Goal: Information Seeking & Learning: Learn about a topic

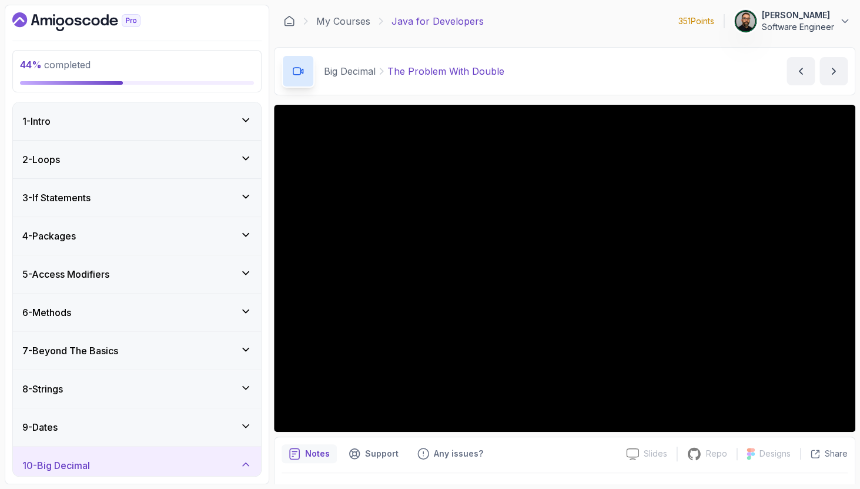
scroll to position [296, 0]
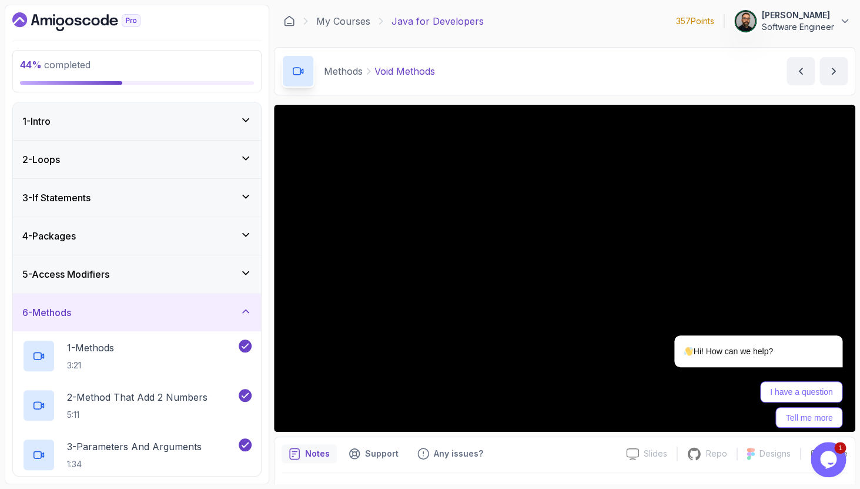
click at [820, 461] on icon "Opens Chat This icon Opens the chat window." at bounding box center [828, 459] width 19 height 19
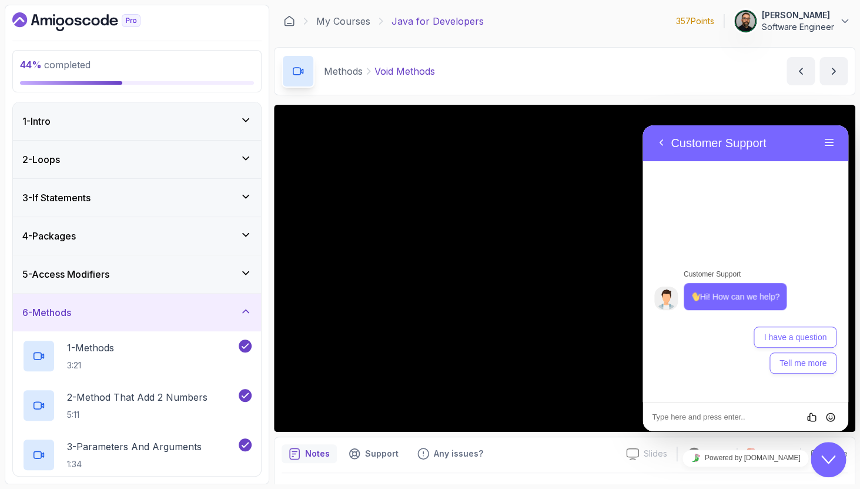
click at [826, 459] on icon "Chat widget" at bounding box center [828, 459] width 14 height 8
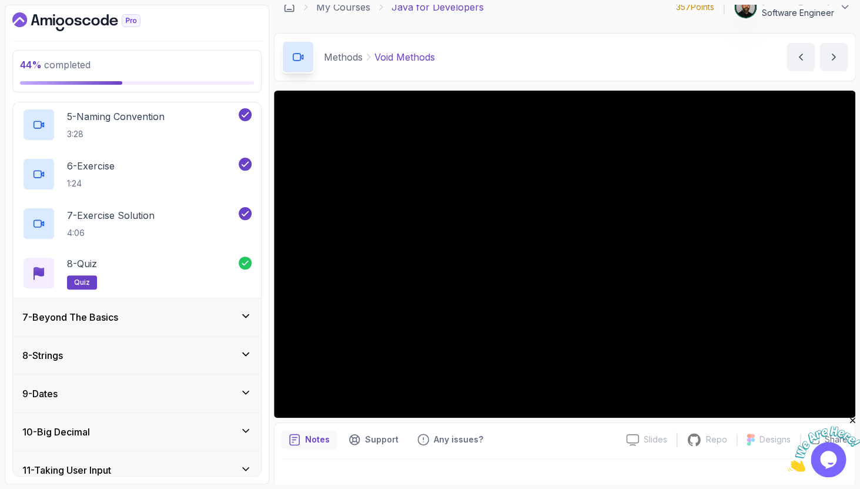
scroll to position [470, 0]
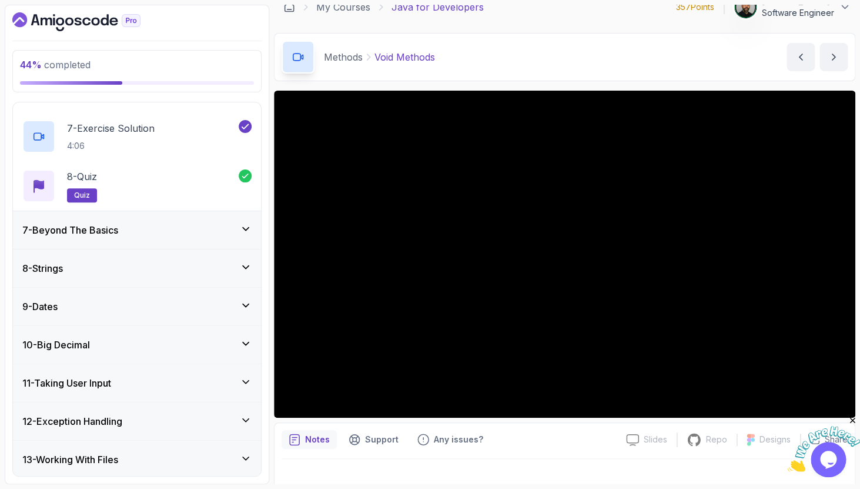
click at [145, 354] on div "10 - Big Decimal" at bounding box center [137, 345] width 248 height 38
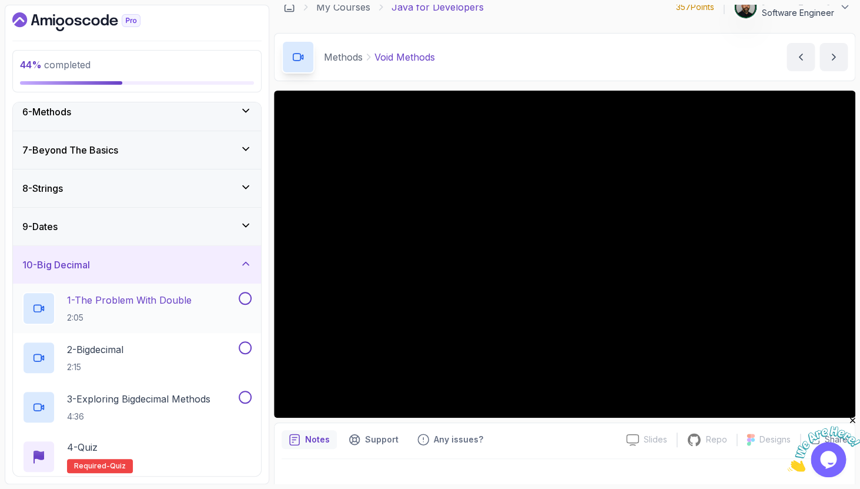
scroll to position [202, 0]
click at [175, 312] on p "2:05" at bounding box center [129, 316] width 125 height 12
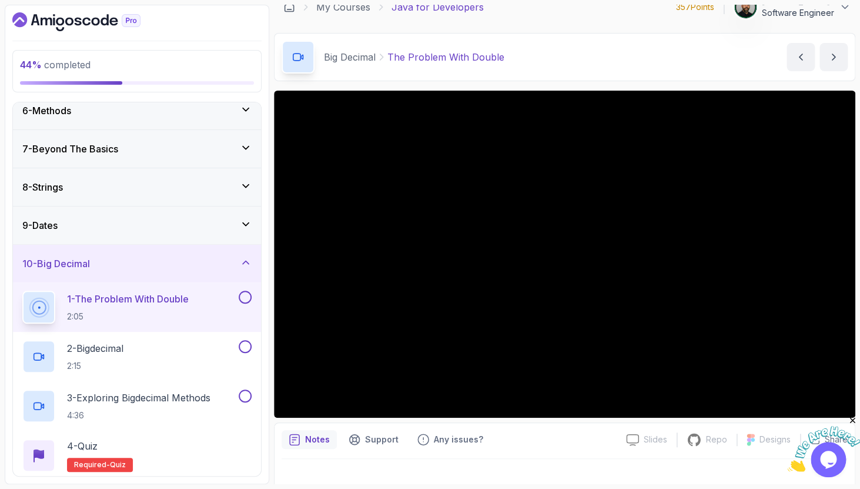
click at [22, 290] on button "1 - The Problem With Double 2:05" at bounding box center [136, 306] width 229 height 33
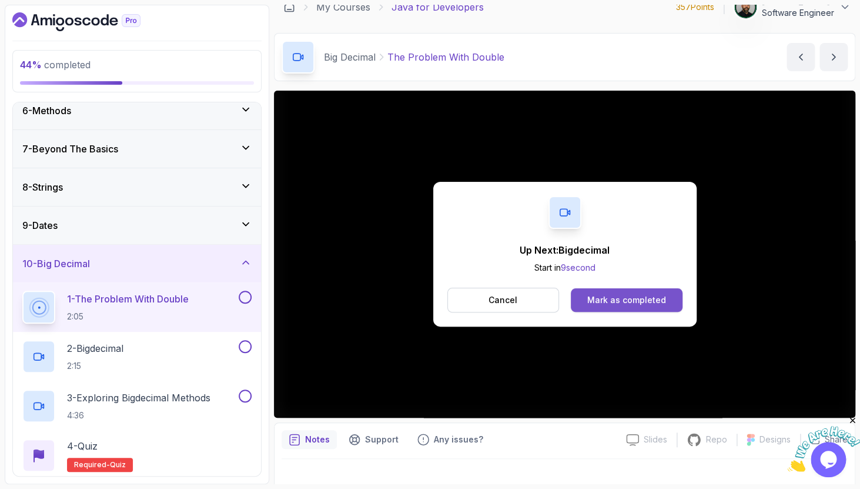
click at [654, 303] on div "Mark as completed" at bounding box center [626, 300] width 79 height 12
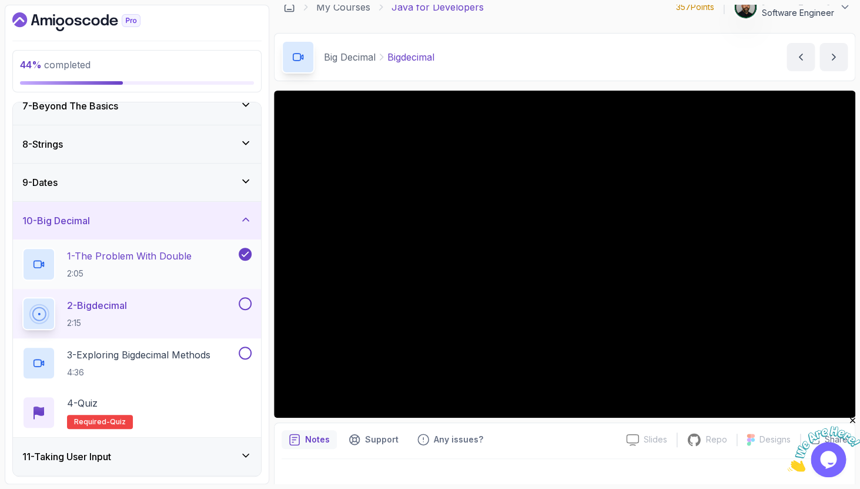
scroll to position [250, 0]
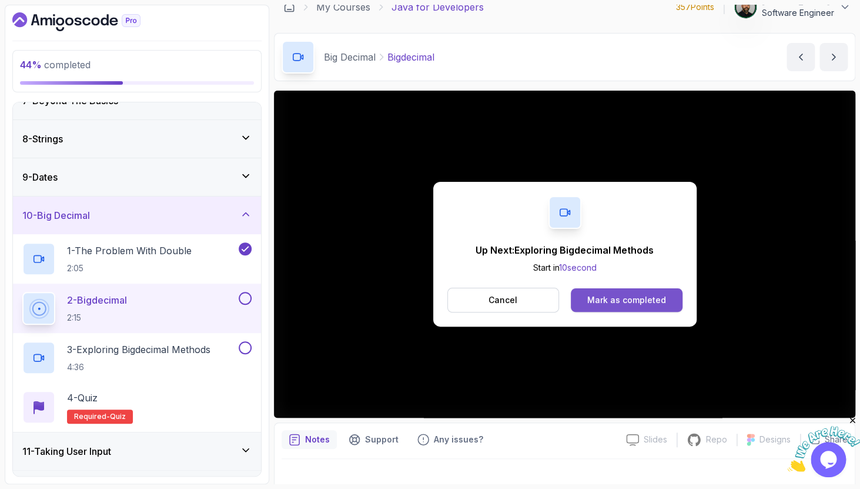
click at [630, 297] on div "Mark as completed" at bounding box center [626, 300] width 79 height 12
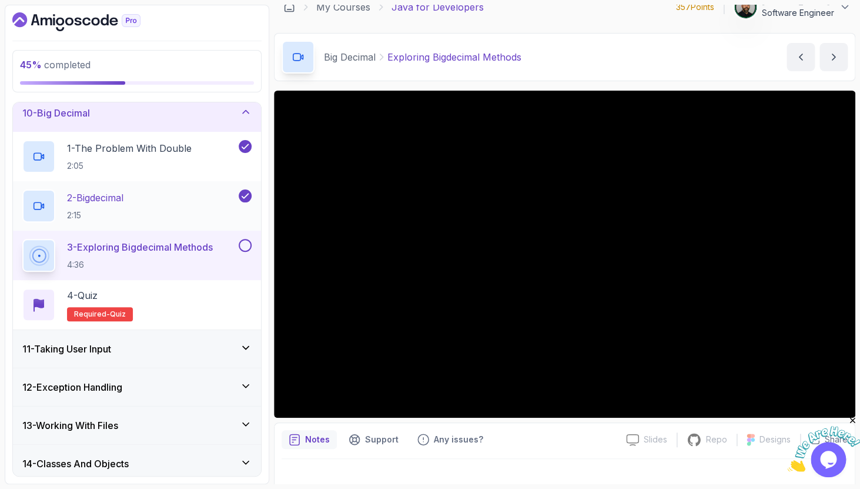
scroll to position [475, 0]
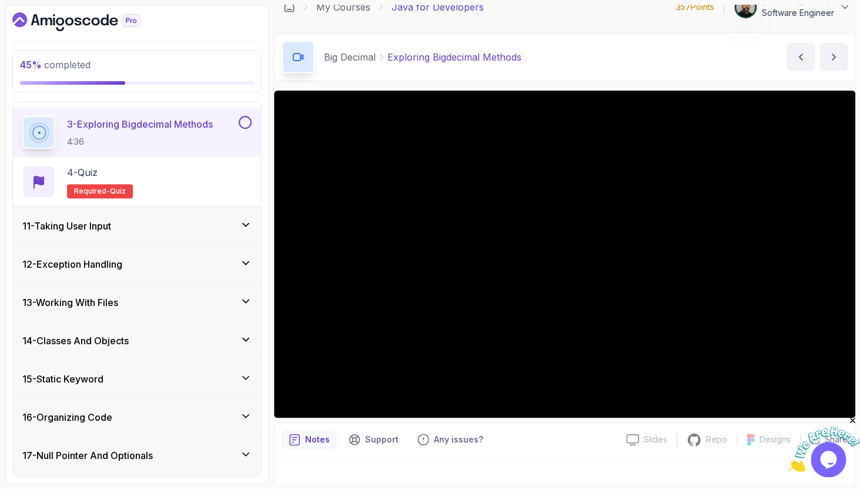
click at [163, 230] on div "11 - Taking User Input" at bounding box center [136, 226] width 229 height 14
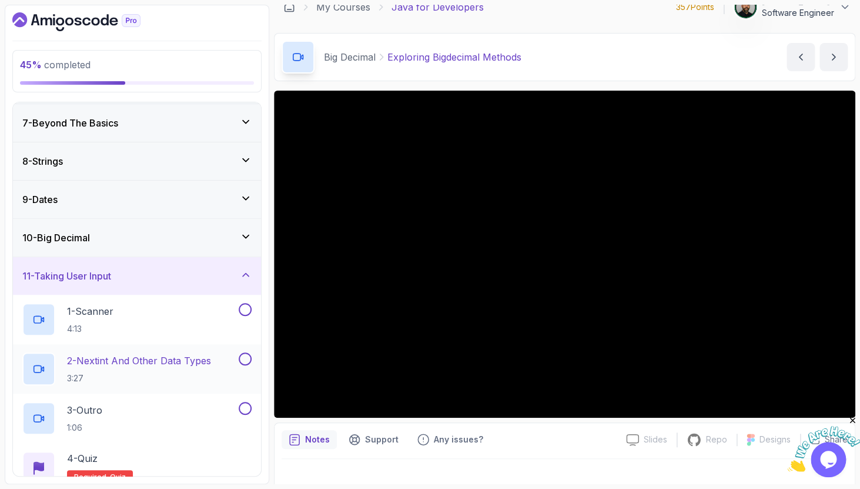
scroll to position [203, 0]
